Goal: Information Seeking & Learning: Learn about a topic

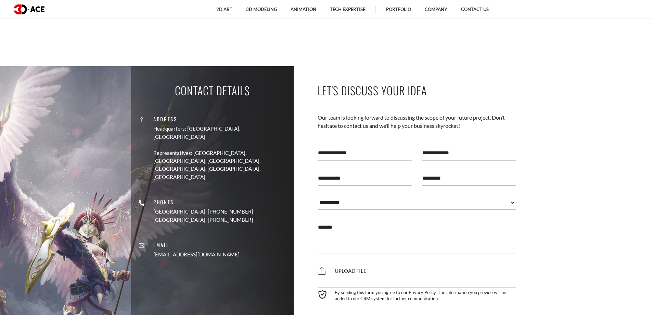
scroll to position [2739, 0]
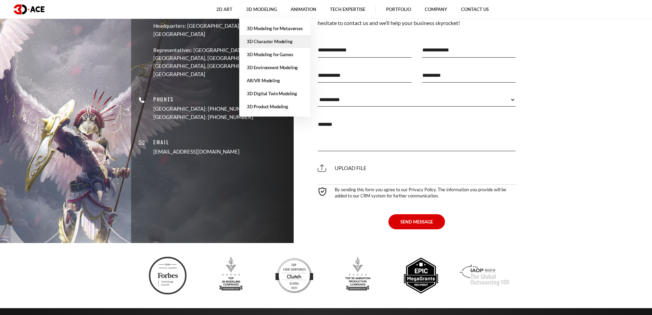
click at [266, 41] on link "3D Character Modeling" at bounding box center [274, 41] width 71 height 13
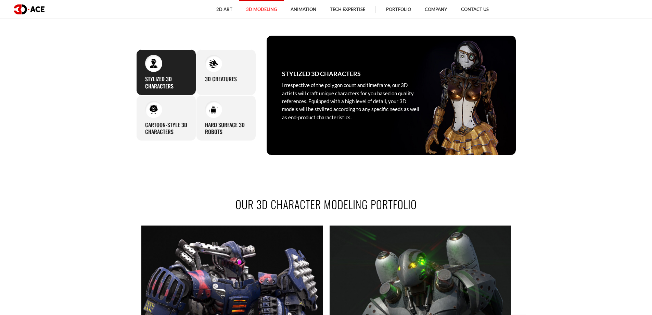
scroll to position [514, 0]
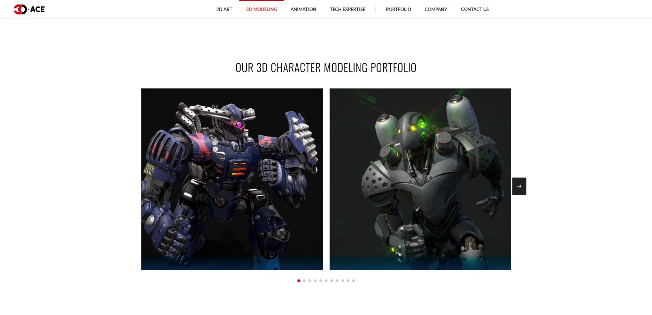
click at [520, 178] on div "Next slide" at bounding box center [520, 185] width 14 height 17
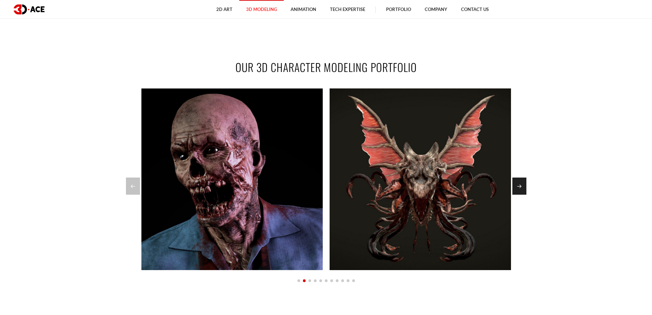
click at [520, 179] on div "Next slide" at bounding box center [520, 185] width 14 height 17
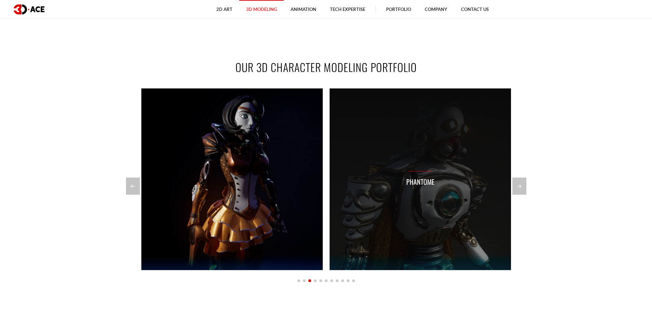
click at [509, 186] on div "Phantome" at bounding box center [420, 178] width 181 height 181
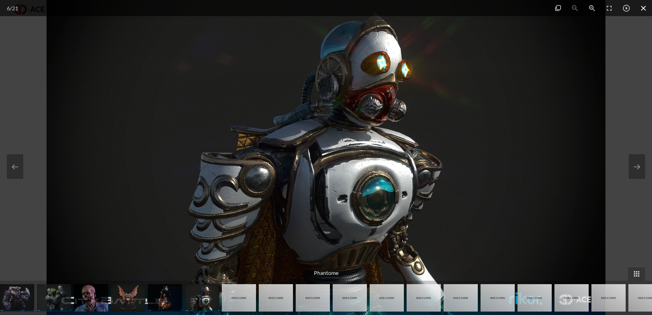
click at [640, 8] on span at bounding box center [643, 8] width 17 height 16
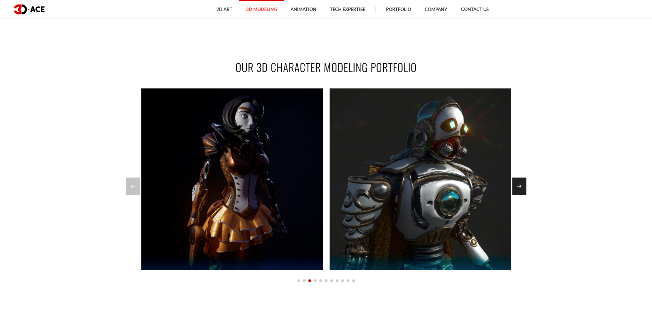
click at [519, 190] on div "Next slide" at bounding box center [520, 185] width 14 height 17
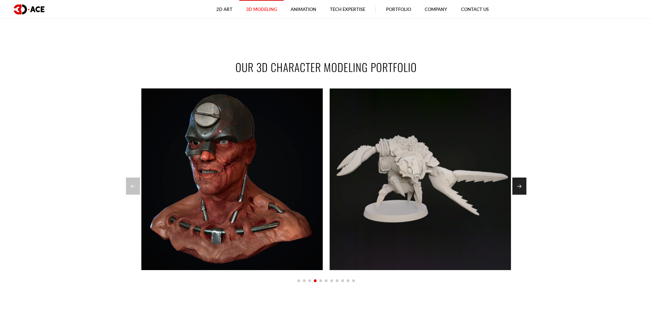
click at [515, 180] on div "Next slide" at bounding box center [520, 185] width 14 height 17
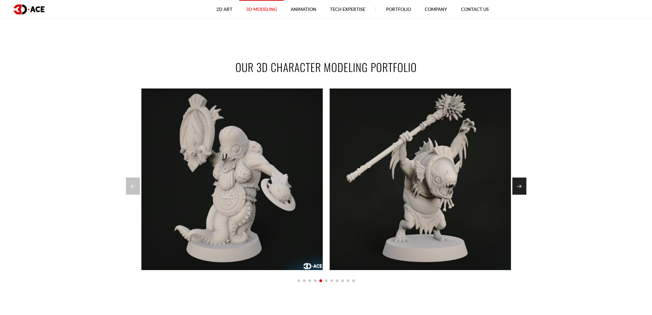
click at [515, 180] on div "Next slide" at bounding box center [520, 185] width 14 height 17
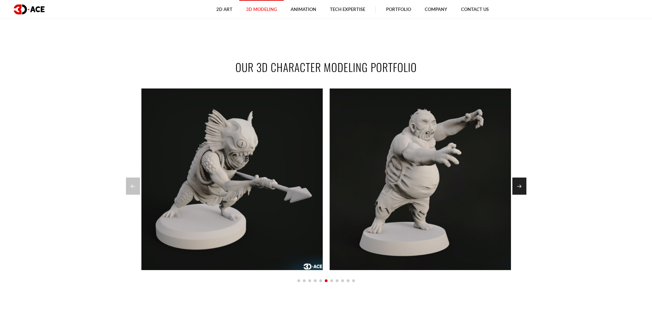
click at [517, 190] on div "Next slide" at bounding box center [520, 185] width 14 height 17
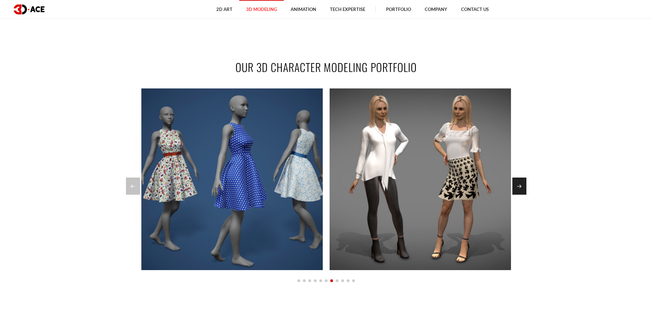
click at [518, 189] on div "Next slide" at bounding box center [520, 185] width 14 height 17
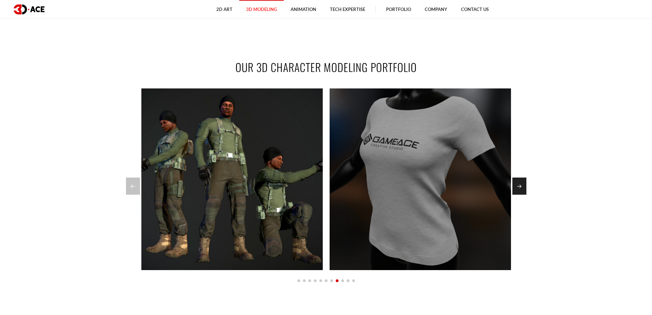
click at [518, 189] on div "Next slide" at bounding box center [520, 185] width 14 height 17
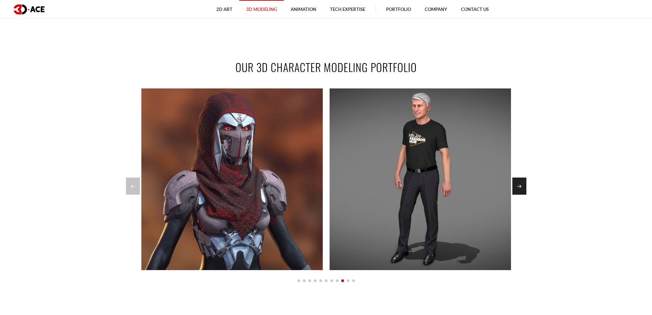
click at [518, 189] on div "Next slide" at bounding box center [520, 185] width 14 height 17
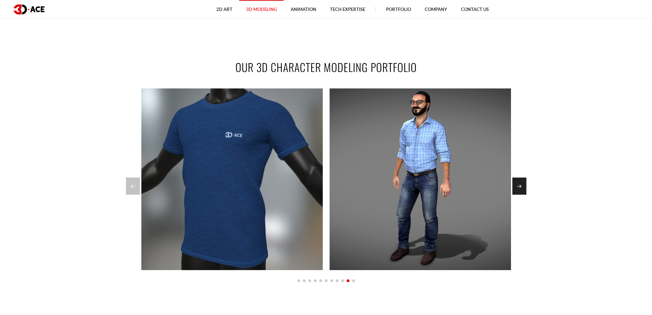
click at [518, 189] on div "Next slide" at bounding box center [520, 185] width 14 height 17
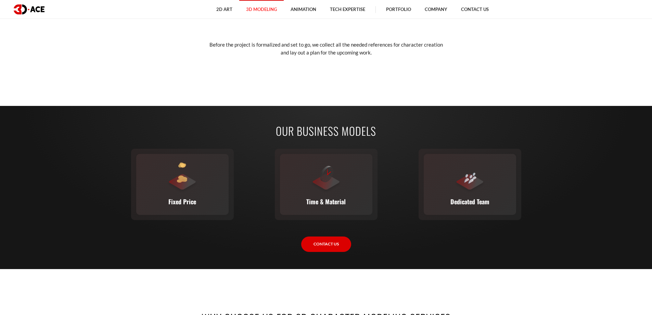
scroll to position [890, 0]
